Goal: Transaction & Acquisition: Purchase product/service

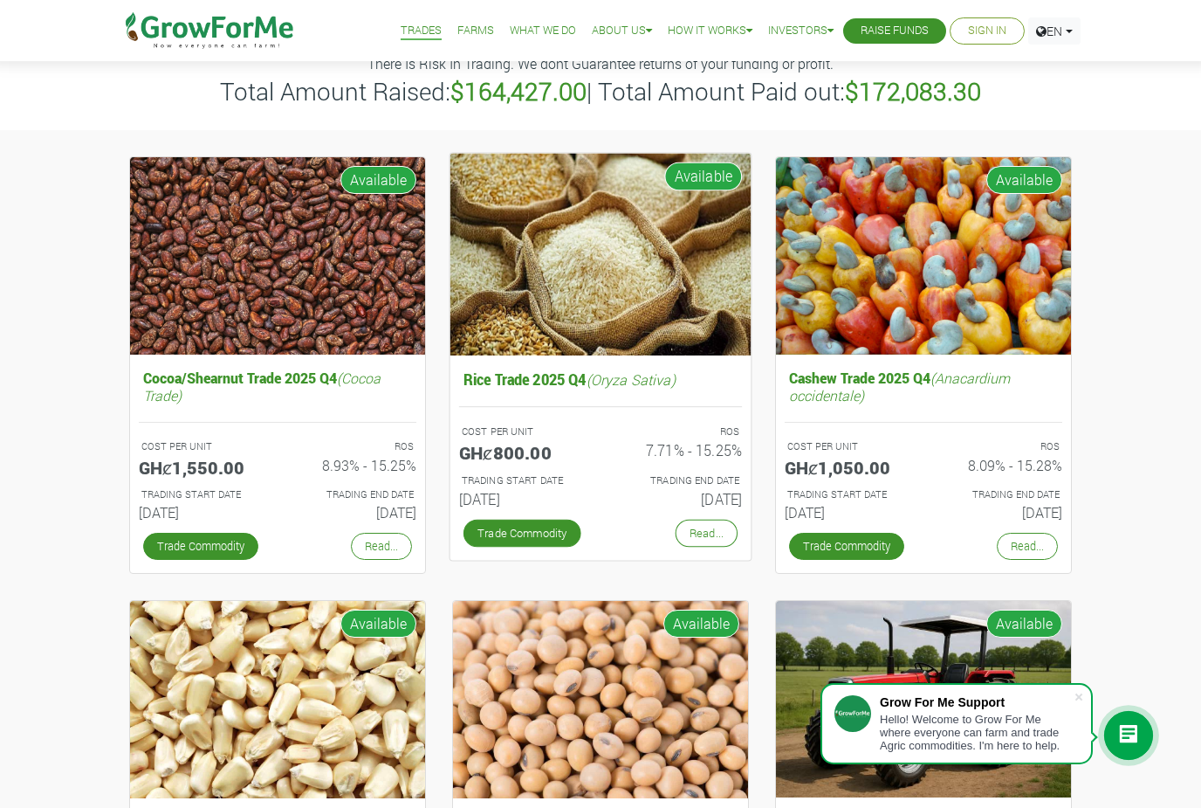
click at [705, 547] on div "Rice Trade 2025 Q4 (Oryza Sativa) COST PER UNIT GHȼ800.00 ROS 7.71% - 15.25% TR…" at bounding box center [601, 456] width 301 height 205
click at [664, 282] on img at bounding box center [601, 254] width 301 height 202
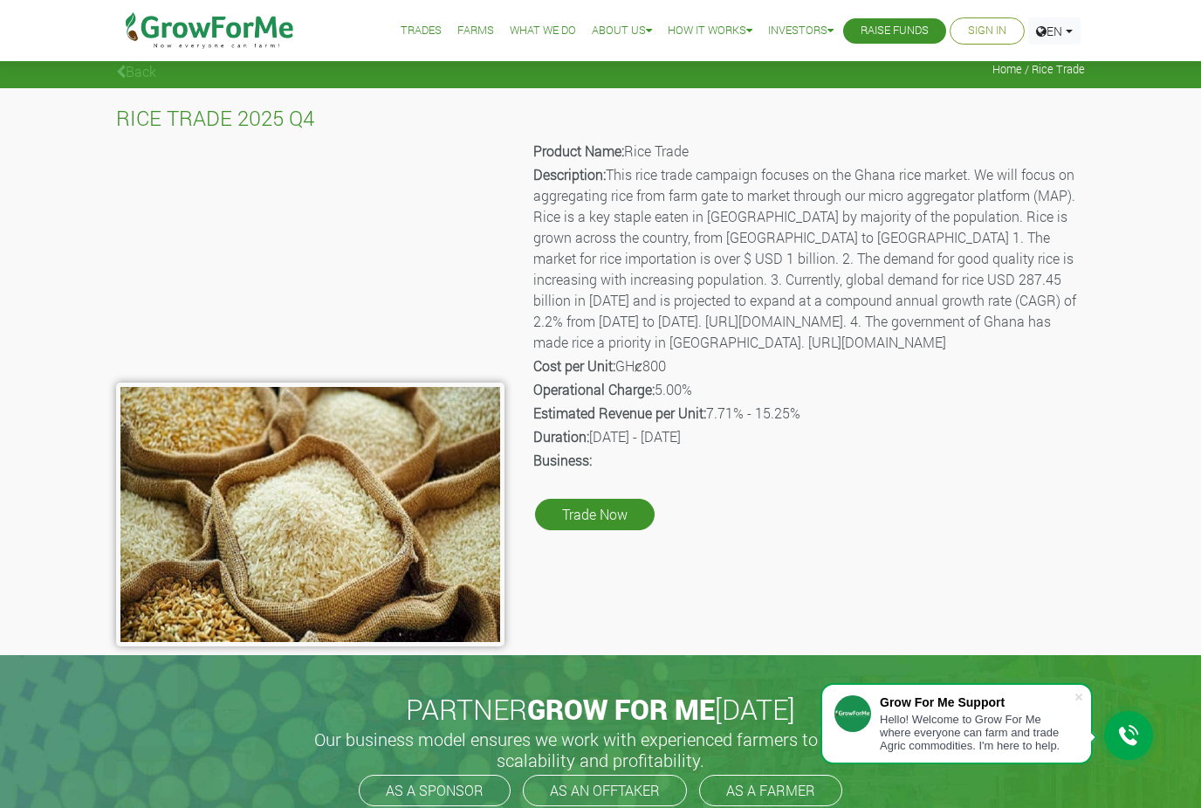
scroll to position [18, 0]
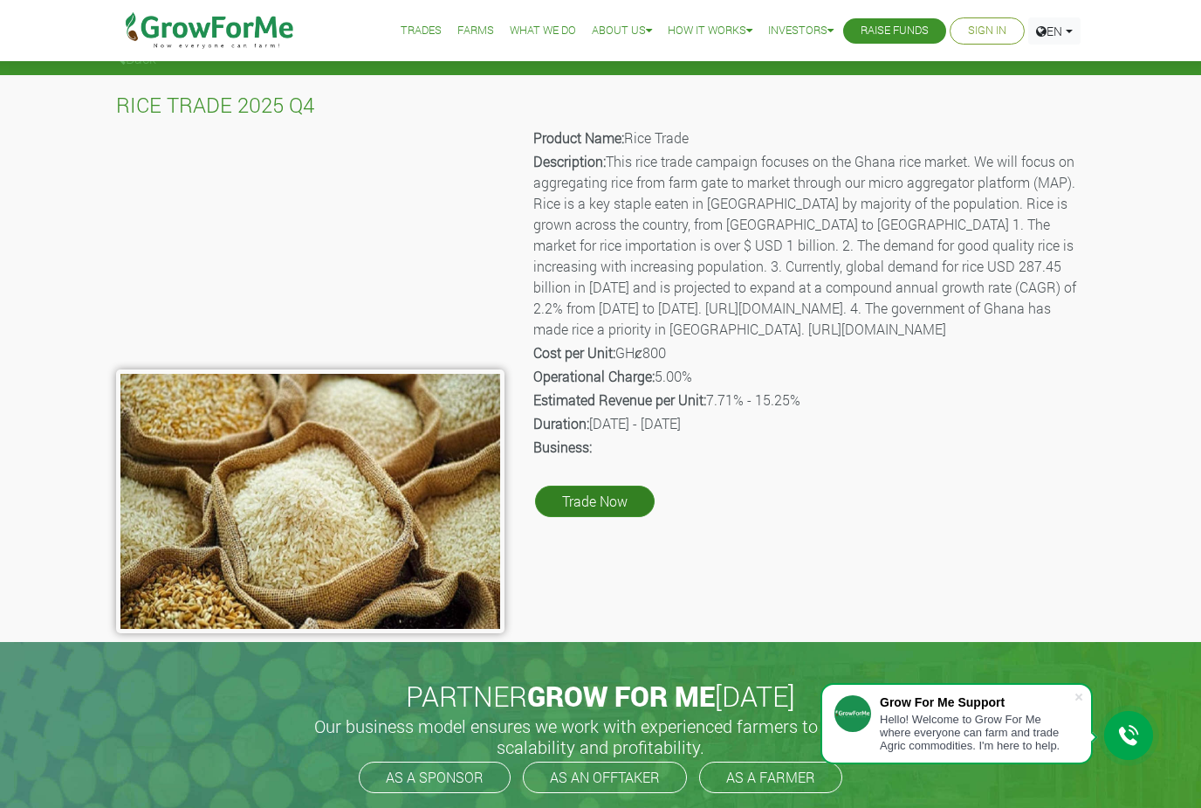
click at [590, 517] on link "Trade Now" at bounding box center [595, 500] width 120 height 31
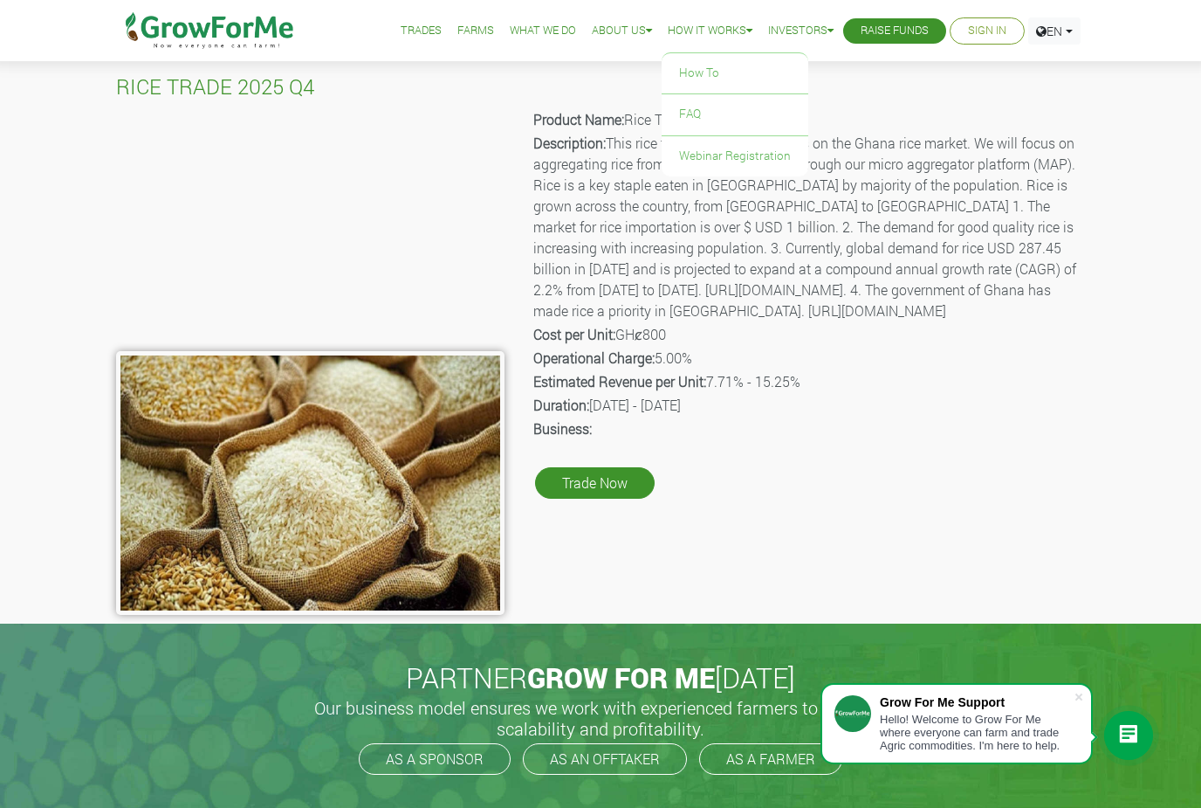
scroll to position [0, 0]
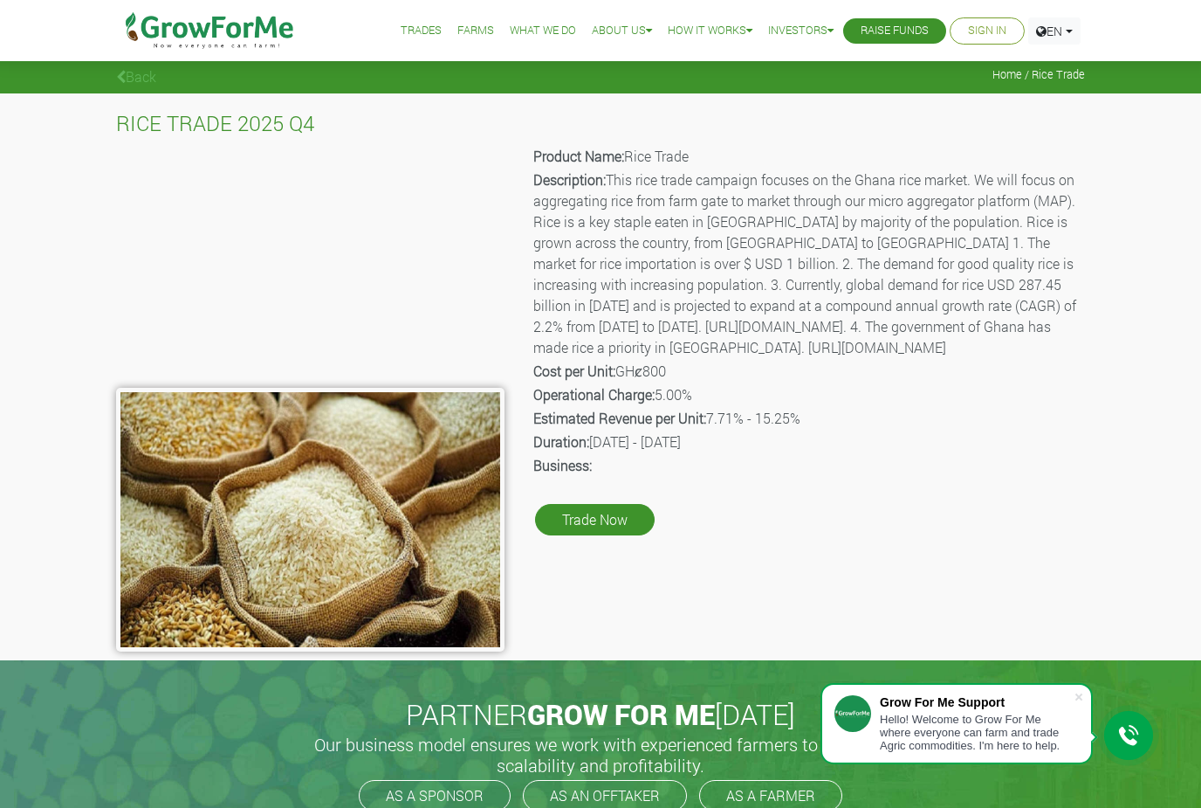
click at [896, 48] on ul "Trades Farms What We Do About Us Traction Our Vision Our Team Our Board Our Adv…" at bounding box center [720, 30] width 721 height 61
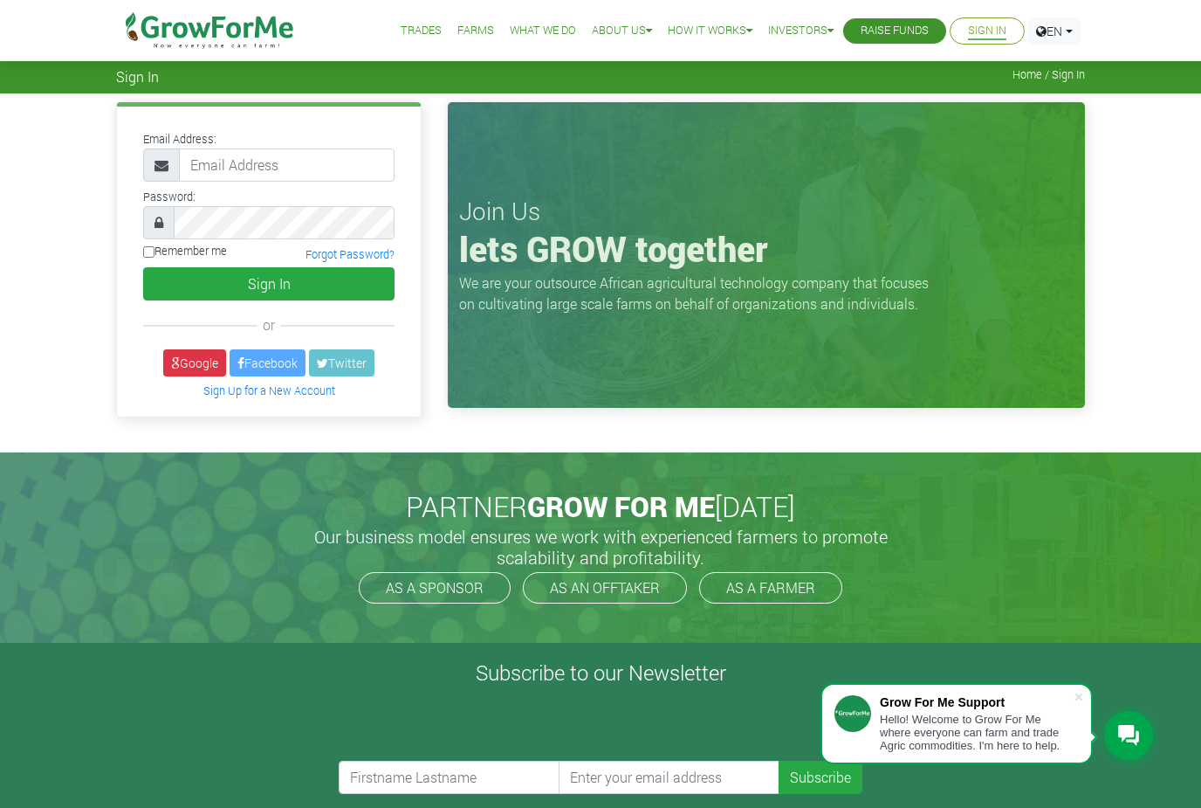
click at [880, 32] on link "Raise Funds" at bounding box center [895, 31] width 68 height 18
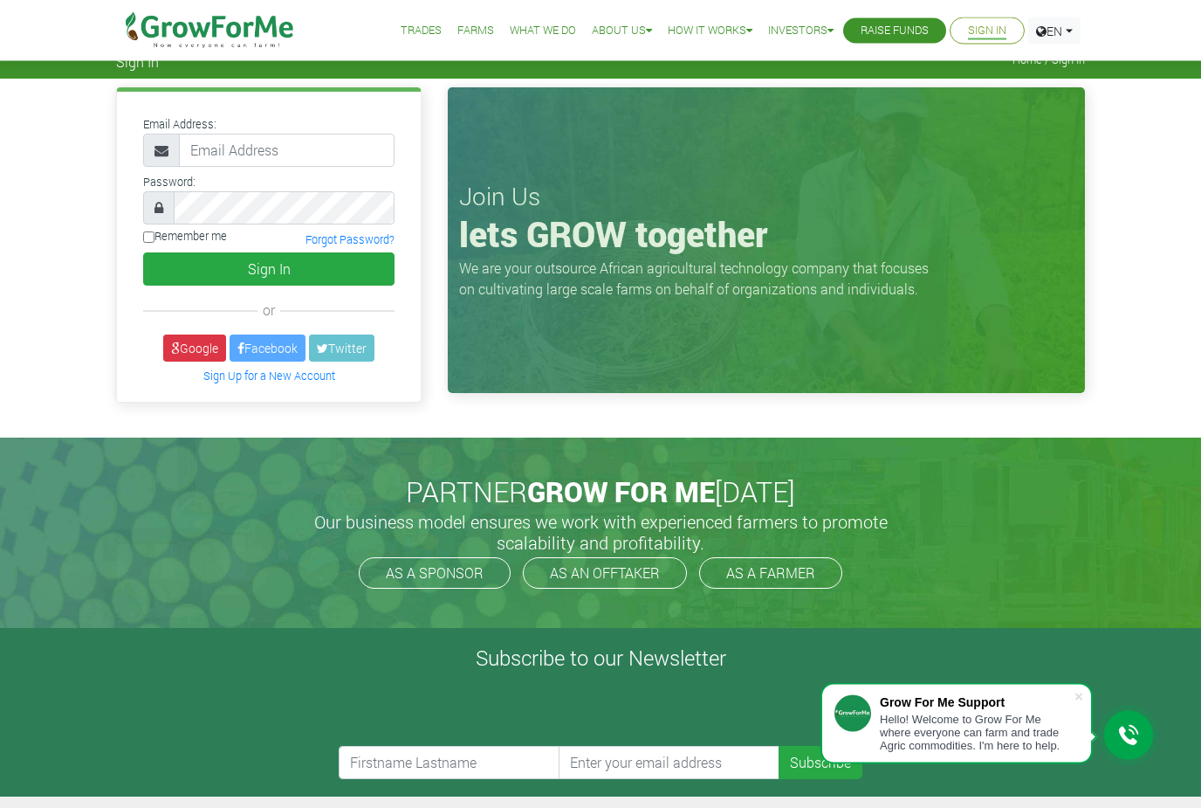
scroll to position [45, 0]
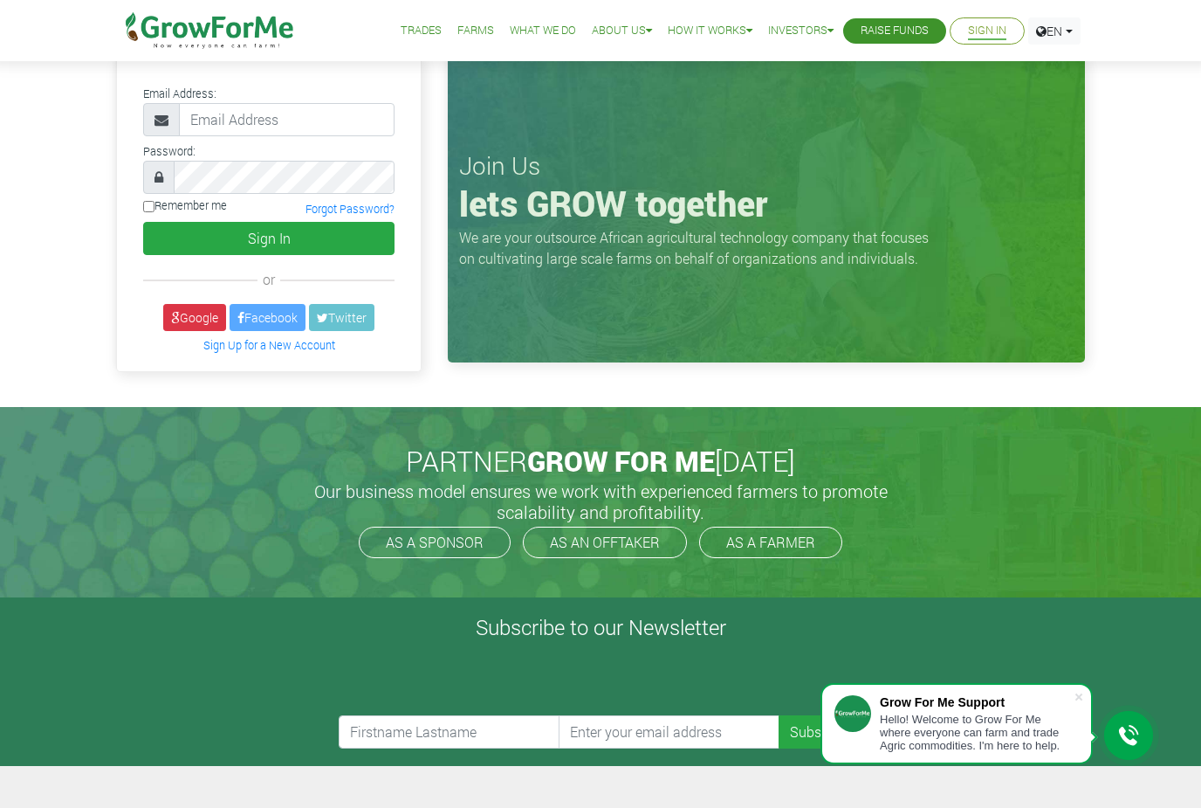
click at [372, 282] on div "or" at bounding box center [268, 279] width 251 height 21
